Goal: Find specific page/section: Find specific page/section

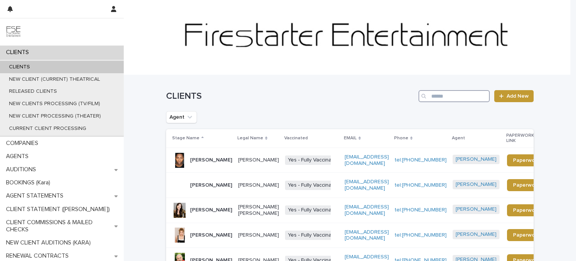
click at [450, 96] on input "Search" at bounding box center [453, 96] width 71 height 12
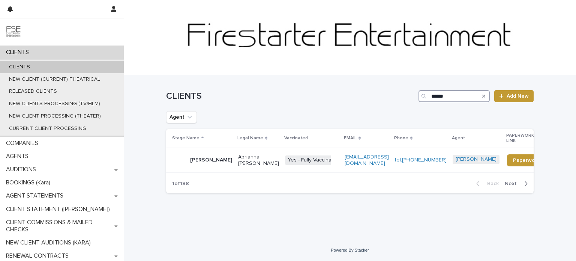
type input "******"
click at [218, 162] on p "[PERSON_NAME] Haven" at bounding box center [211, 160] width 42 height 13
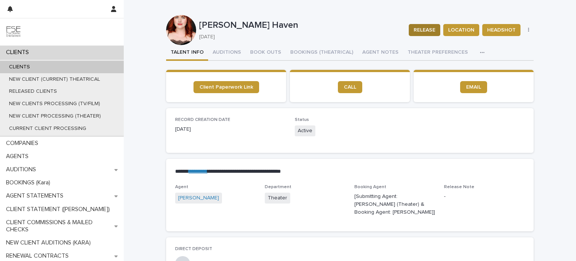
click at [426, 28] on span "RELEASE" at bounding box center [425, 29] width 22 height 7
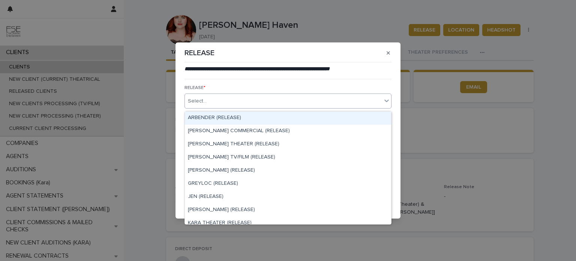
click at [383, 103] on icon at bounding box center [386, 100] width 7 height 7
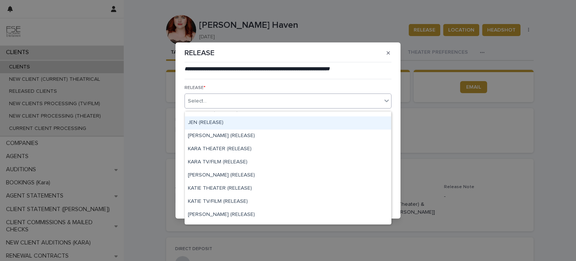
scroll to position [75, 0]
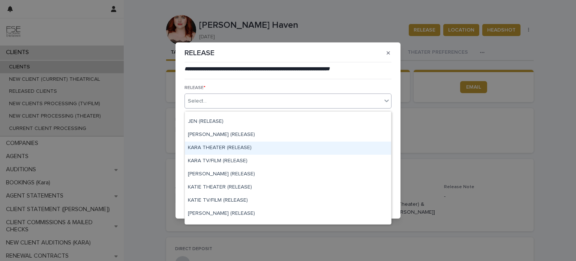
click at [252, 150] on div "KARA THEATER (RELEASE)" at bounding box center [288, 147] width 206 height 13
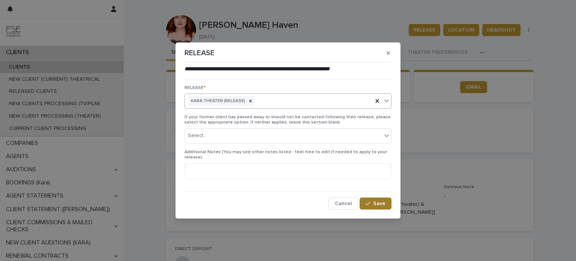
click at [375, 201] on span "Save" at bounding box center [379, 203] width 12 height 5
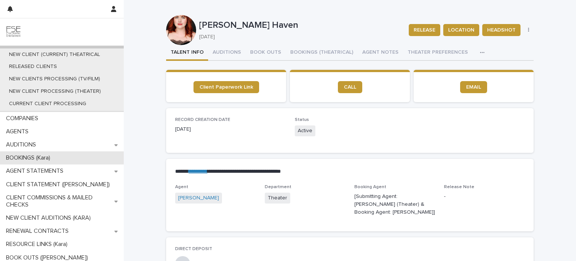
scroll to position [48, 0]
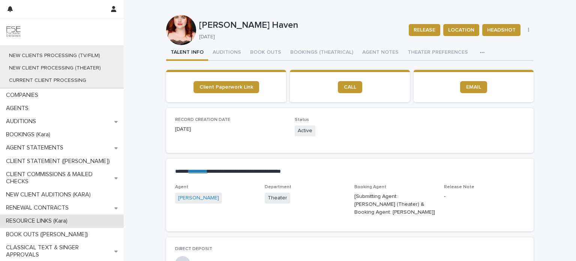
click at [40, 221] on p "RESOURCE LINKS (Kara)" at bounding box center [38, 220] width 70 height 7
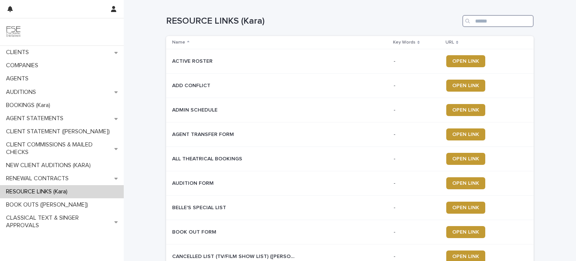
click at [482, 21] on input "Search" at bounding box center [497, 21] width 71 height 12
type input "**********"
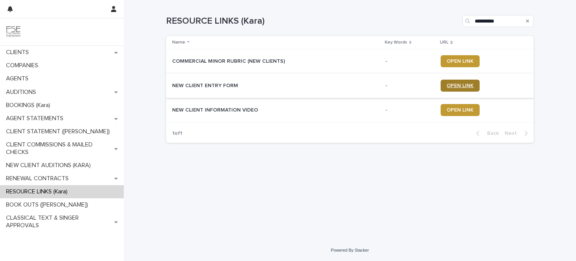
click at [464, 86] on span "OPEN LINK" at bounding box center [460, 85] width 27 height 5
